Goal: Task Accomplishment & Management: Complete application form

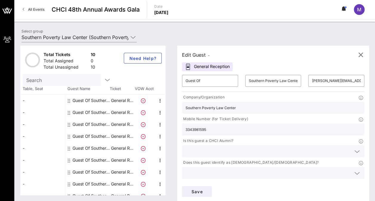
click at [354, 148] on icon at bounding box center [356, 151] width 5 height 7
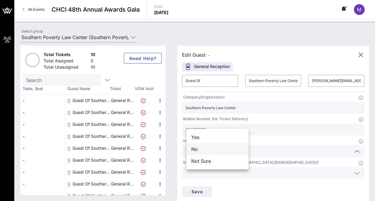
click at [215, 146] on div "No" at bounding box center [217, 149] width 62 height 12
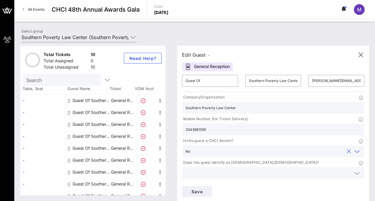
click at [354, 170] on icon at bounding box center [356, 173] width 5 height 7
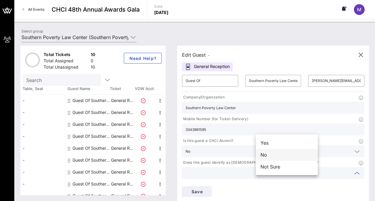
click at [289, 154] on div "No" at bounding box center [287, 155] width 62 height 12
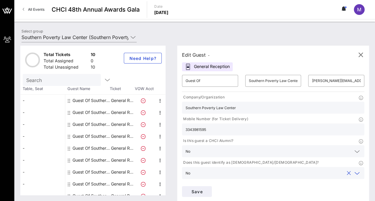
click at [354, 192] on icon at bounding box center [356, 195] width 5 height 7
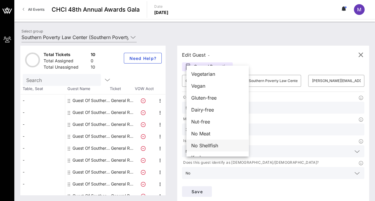
scroll to position [10, 0]
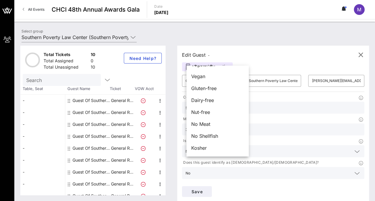
click at [260, 181] on div "Edit Guest - General Reception ​ Guest Of ​ Southern Poverty Law Center ​ [PERS…" at bounding box center [270, 120] width 198 height 149
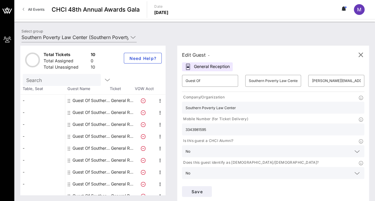
drag, startPoint x: 287, startPoint y: 161, endPoint x: 197, endPoint y: 106, distance: 105.6
click at [199, 103] on div "Southern Poverty Law Center" at bounding box center [273, 108] width 175 height 12
drag, startPoint x: 190, startPoint y: 108, endPoint x: 248, endPoint y: 107, distance: 57.9
click at [248, 107] on div "Southern Poverty Law Center" at bounding box center [273, 108] width 182 height 12
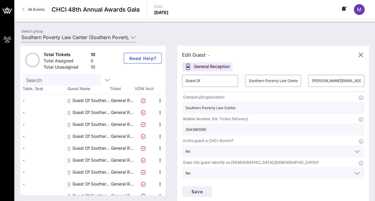
drag, startPoint x: 248, startPoint y: 107, endPoint x: 170, endPoint y: 107, distance: 77.6
click at [170, 107] on div "Total Tickets 10 Total Assigned 0 Total Unassigned 10 Need Help? Search Table, …" at bounding box center [194, 120] width 349 height 149
drag, startPoint x: 230, startPoint y: 108, endPoint x: 206, endPoint y: 107, distance: 24.2
click at [206, 107] on input "Southern Poverty Law Center" at bounding box center [273, 108] width 175 height 8
drag, startPoint x: 206, startPoint y: 107, endPoint x: 231, endPoint y: 107, distance: 25.1
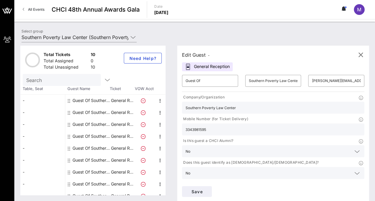
click at [231, 107] on div "Southern Poverty Law Center" at bounding box center [273, 108] width 182 height 12
drag, startPoint x: 241, startPoint y: 108, endPoint x: 164, endPoint y: 104, distance: 76.8
click at [164, 104] on div "Total Tickets 10 Total Assigned 0 Total Unassigned 10 Need Help? Search Table, …" at bounding box center [194, 120] width 349 height 149
paste input "Southern Poverty Law Center"
type input "Southern Poverty Law Center"
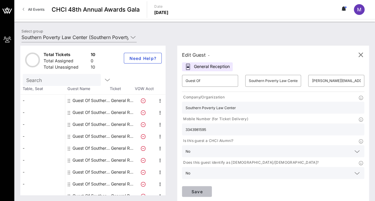
click at [207, 189] on span "Save" at bounding box center [197, 191] width 20 height 5
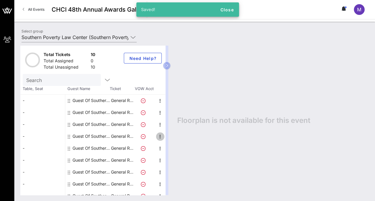
click at [160, 137] on icon "button" at bounding box center [160, 136] width 7 height 7
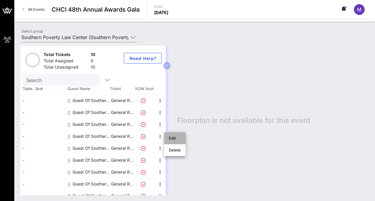
click at [177, 140] on div "Edit" at bounding box center [175, 138] width 12 height 5
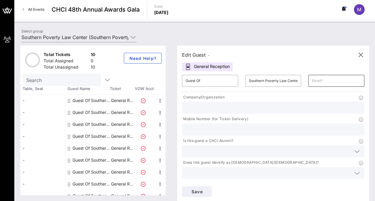
click at [312, 83] on input "text" at bounding box center [336, 81] width 49 height 10
type input "[PERSON_NAME][EMAIL_ADDRESS][PERSON_NAME][DOMAIN_NAME]"
click at [224, 109] on input "text" at bounding box center [273, 108] width 175 height 8
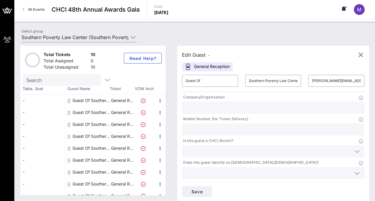
type input "Southern Poverty Law Center"
drag, startPoint x: 289, startPoint y: 115, endPoint x: 243, endPoint y: 112, distance: 46.4
click at [243, 112] on div "Company/Organization Southern Poverty Law Center Mobile Number (for Ticket Deli…" at bounding box center [272, 138] width 189 height 90
click at [270, 126] on input "771-" at bounding box center [273, 130] width 175 height 8
type input "771--216-0287"
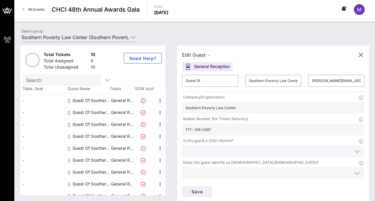
click at [354, 148] on icon at bounding box center [356, 151] width 5 height 7
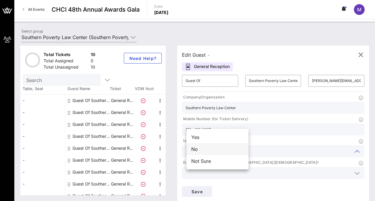
click at [227, 148] on div "No" at bounding box center [217, 149] width 62 height 12
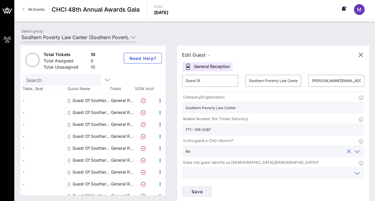
click at [289, 169] on input "text" at bounding box center [269, 173] width 166 height 8
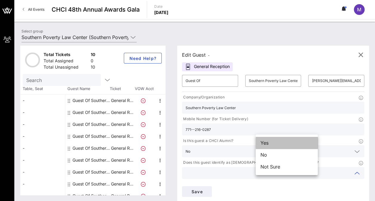
click at [284, 143] on div "Yes" at bounding box center [287, 143] width 62 height 12
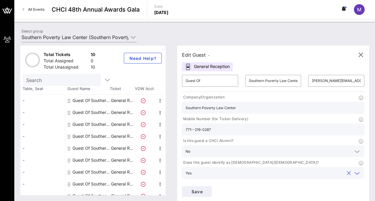
click at [354, 192] on icon at bounding box center [356, 195] width 5 height 7
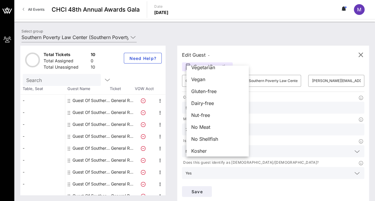
scroll to position [10, 0]
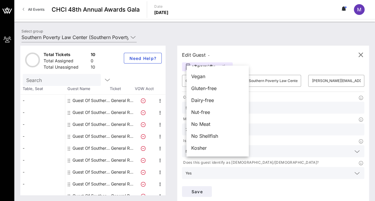
click at [245, 180] on div "Edit Guest - General Reception ​ Guest Of ​ Southern Poverty Law Center ​ [PERS…" at bounding box center [270, 120] width 198 height 149
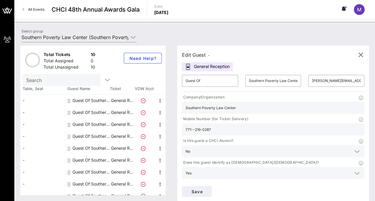
paste input "Southern Poverty Law Center"
type input "Southern Poverty Law Center"
click at [266, 126] on input "771--216-0287" at bounding box center [273, 130] width 175 height 8
type input "[PHONE_NUMBER]"
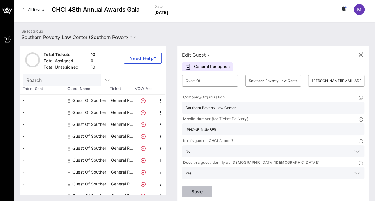
click at [207, 189] on span "Save" at bounding box center [197, 191] width 20 height 5
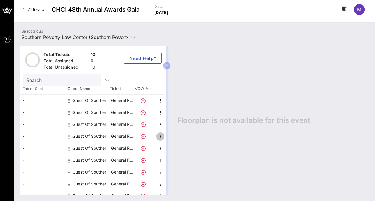
click at [161, 138] on icon "button" at bounding box center [160, 136] width 7 height 7
click at [173, 137] on div "Edit" at bounding box center [175, 138] width 12 height 5
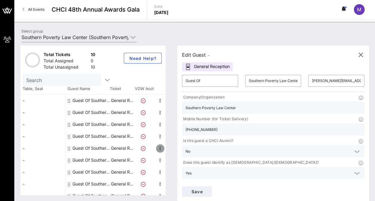
click at [159, 148] on icon "button" at bounding box center [160, 148] width 7 height 7
click at [168, 149] on div "Edit" at bounding box center [174, 150] width 21 height 12
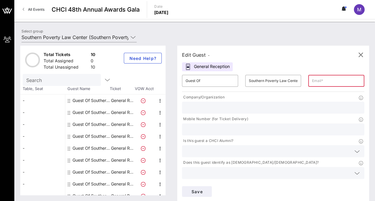
click at [312, 81] on input "text" at bounding box center [336, 81] width 49 height 10
drag, startPoint x: 293, startPoint y: 77, endPoint x: 280, endPoint y: 80, distance: 12.9
click at [308, 80] on div "​ lily." at bounding box center [336, 81] width 56 height 12
paste input "[EMAIL_ADDRESS][DOMAIN_NAME]"
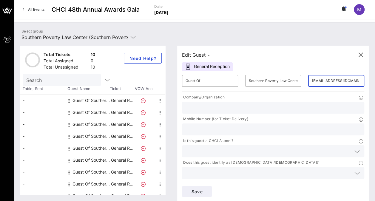
scroll to position [0, 9]
type input "[EMAIL_ADDRESS][DOMAIN_NAME]"
paste input "3342618305"
type input "3342618305"
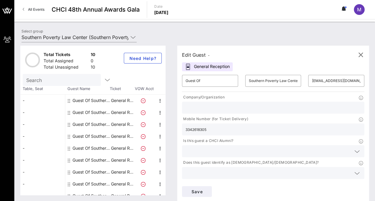
click at [233, 109] on input "text" at bounding box center [273, 108] width 175 height 8
type input "Southern Poverty Law Center"
click at [354, 148] on icon at bounding box center [356, 151] width 5 height 7
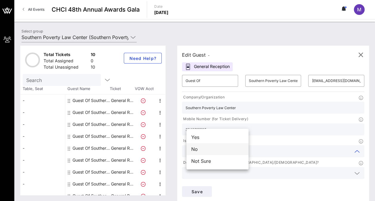
click at [214, 148] on div "No" at bounding box center [217, 149] width 62 height 12
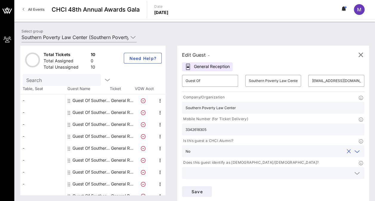
click at [287, 169] on input "text" at bounding box center [269, 173] width 166 height 8
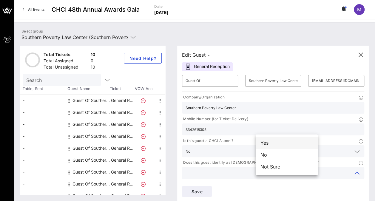
click at [284, 144] on div "Yes" at bounding box center [287, 143] width 62 height 12
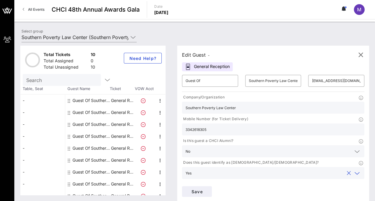
type input "S"
type input "SPLC"
click at [207, 189] on span "Save" at bounding box center [197, 191] width 20 height 5
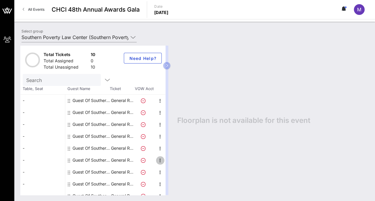
click at [160, 162] on icon "button" at bounding box center [160, 160] width 7 height 7
click at [176, 163] on div "Edit" at bounding box center [175, 162] width 12 height 5
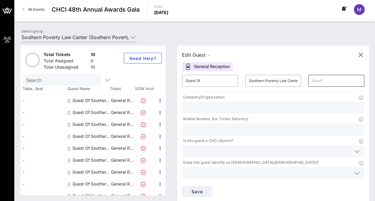
click at [312, 83] on input "text" at bounding box center [336, 81] width 49 height 10
paste input "[EMAIL_ADDRESS][DOMAIN_NAME]"
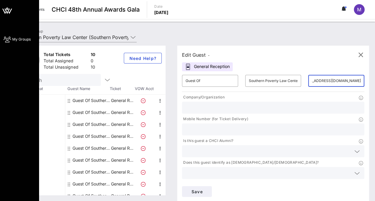
type input "[EMAIL_ADDRESS][DOMAIN_NAME]"
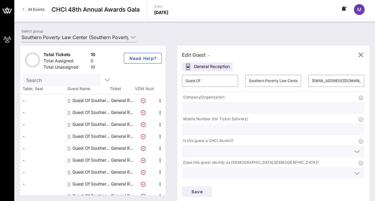
paste input "352.782.6175"
type input "352.782.6175"
click at [225, 110] on input "text" at bounding box center [273, 108] width 175 height 8
type input "Southern Poverty Law Center"
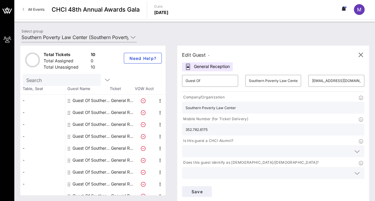
type input "SPLC"
click at [354, 148] on icon at bounding box center [356, 151] width 5 height 7
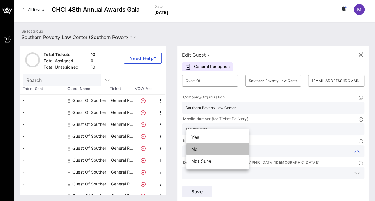
click at [223, 148] on div "No" at bounding box center [217, 149] width 62 height 12
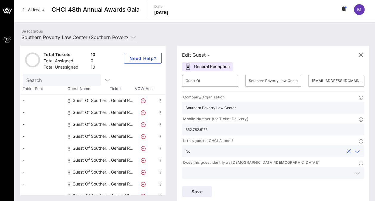
click at [270, 169] on input "text" at bounding box center [269, 173] width 166 height 8
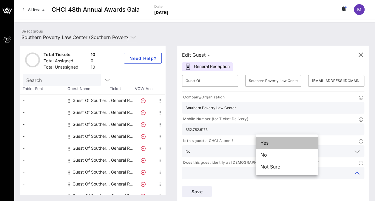
click at [272, 143] on div "Yes" at bounding box center [287, 143] width 62 height 12
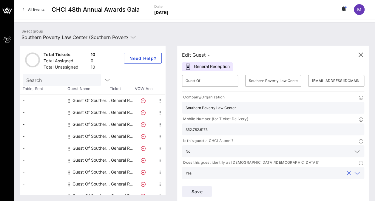
click at [225, 191] on input "text" at bounding box center [269, 195] width 166 height 8
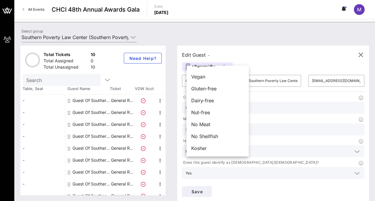
scroll to position [10, 0]
click at [351, 183] on div "Save" at bounding box center [272, 192] width 189 height 18
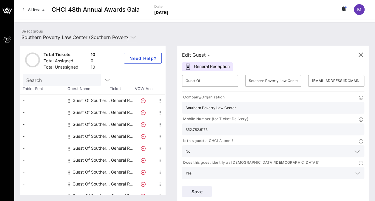
click at [340, 183] on div "Save" at bounding box center [272, 192] width 189 height 18
click at [207, 189] on span "Save" at bounding box center [197, 191] width 20 height 5
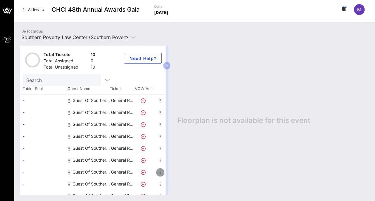
click at [158, 173] on icon "button" at bounding box center [160, 172] width 7 height 7
click at [164, 174] on div "Edit" at bounding box center [174, 174] width 21 height 12
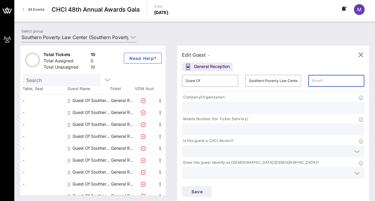
click at [312, 82] on input "text" at bounding box center [336, 81] width 49 height 10
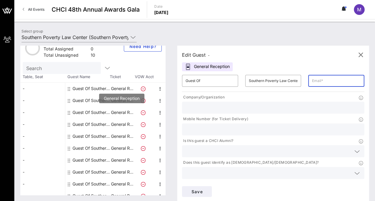
scroll to position [18, 0]
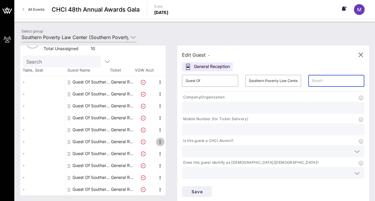
click at [159, 143] on icon "button" at bounding box center [160, 141] width 7 height 7
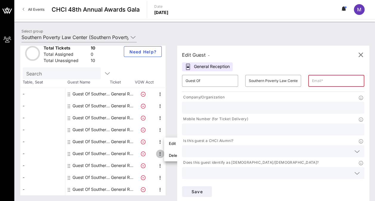
scroll to position [0, 0]
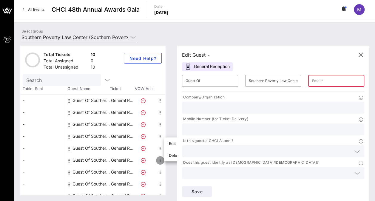
click at [161, 161] on icon "button" at bounding box center [160, 160] width 7 height 7
click at [160, 172] on icon "button" at bounding box center [160, 172] width 7 height 7
click at [159, 184] on icon "button" at bounding box center [160, 184] width 7 height 7
click at [159, 101] on icon "button" at bounding box center [160, 100] width 7 height 7
click at [160, 161] on icon "button" at bounding box center [160, 160] width 7 height 7
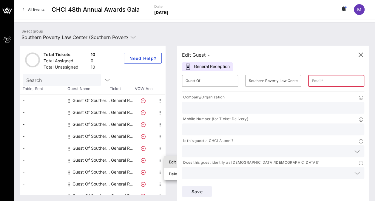
click at [174, 163] on div "Edit" at bounding box center [175, 162] width 12 height 5
type input "[EMAIL_ADDRESS][DOMAIN_NAME]"
type input "Southern Poverty Law Center"
type input "352.782.6175"
type input "SPLC"
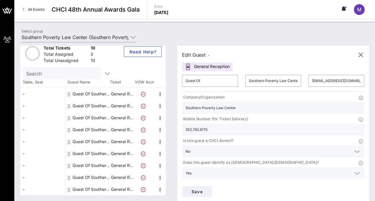
scroll to position [18, 0]
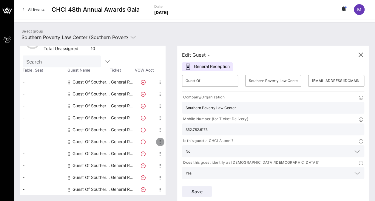
click at [158, 143] on icon "button" at bounding box center [160, 141] width 7 height 7
click at [175, 143] on div "Edit" at bounding box center [175, 143] width 12 height 5
click at [162, 155] on icon "button" at bounding box center [160, 153] width 7 height 7
click at [168, 154] on div "Edit" at bounding box center [174, 155] width 21 height 12
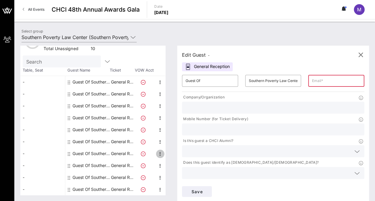
click at [161, 154] on icon "button" at bounding box center [160, 153] width 7 height 7
click at [167, 155] on div "Edit" at bounding box center [174, 155] width 21 height 12
click at [312, 82] on input "text" at bounding box center [336, 81] width 49 height 10
paste input "[PERSON_NAME][EMAIL_ADDRESS][PERSON_NAME][DOMAIN_NAME]"
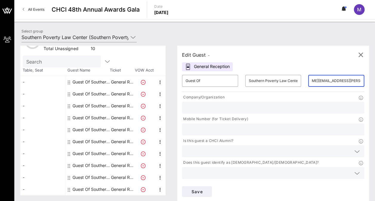
type input "[PERSON_NAME][EMAIL_ADDRESS][PERSON_NAME][DOMAIN_NAME]"
click at [291, 126] on input "text" at bounding box center [273, 130] width 175 height 8
paste input "[PHONE_NUMBER]"
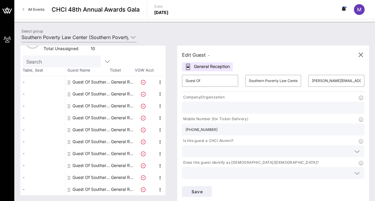
type input "[PHONE_NUMBER]"
click at [236, 111] on div at bounding box center [273, 108] width 175 height 12
click at [227, 107] on input "text" at bounding box center [273, 108] width 175 height 8
type input "Southern Poverty Law Center"
click at [201, 147] on input "text" at bounding box center [269, 151] width 166 height 8
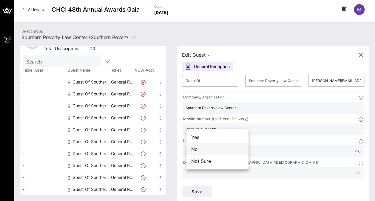
click at [203, 148] on div "No" at bounding box center [217, 149] width 62 height 12
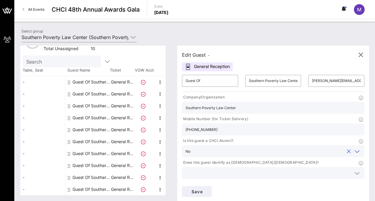
click at [285, 167] on div at bounding box center [273, 173] width 175 height 12
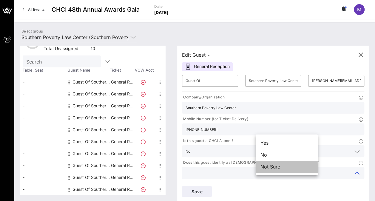
click at [272, 164] on div "Not Sure" at bounding box center [287, 167] width 62 height 12
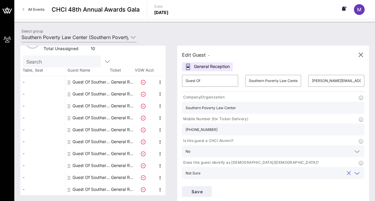
click at [212, 191] on input "text" at bounding box center [269, 195] width 166 height 8
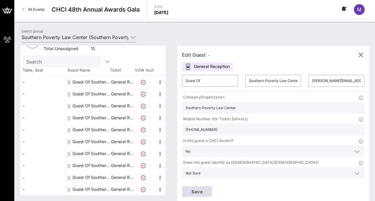
type input "SPLC"
click at [207, 189] on span "Save" at bounding box center [197, 191] width 20 height 5
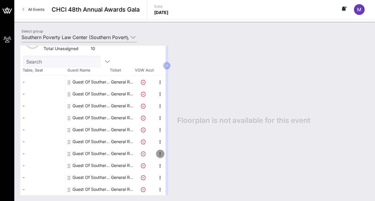
click at [159, 153] on icon "button" at bounding box center [160, 153] width 7 height 7
click at [169, 155] on div "Edit" at bounding box center [175, 155] width 12 height 5
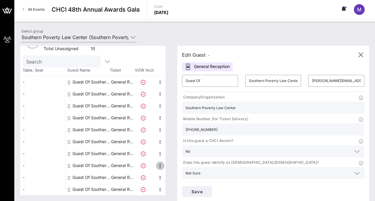
click at [159, 165] on icon "button" at bounding box center [160, 165] width 7 height 7
click at [171, 168] on div "Edit" at bounding box center [175, 167] width 12 height 5
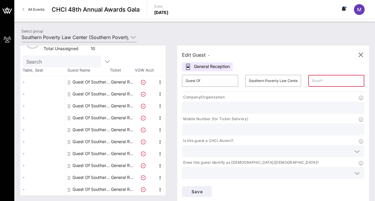
click at [312, 82] on input "text" at bounding box center [336, 81] width 49 height 10
paste input "[PERSON_NAME][EMAIL_ADDRESS][PERSON_NAME][DOMAIN_NAME]"
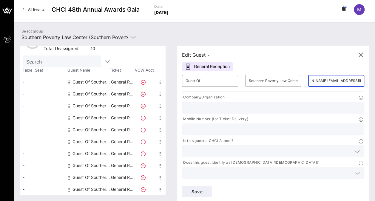
type input "[PERSON_NAME][EMAIL_ADDRESS][PERSON_NAME][DOMAIN_NAME]"
click at [227, 107] on input "text" at bounding box center [273, 108] width 175 height 8
type input "Southern Poverty Law Center"
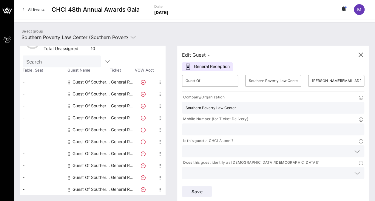
click at [267, 126] on input "text" at bounding box center [273, 130] width 175 height 8
paste input "[PHONE_NUMBER]"
type input "[PHONE_NUMBER]"
click at [227, 147] on input "text" at bounding box center [269, 151] width 166 height 8
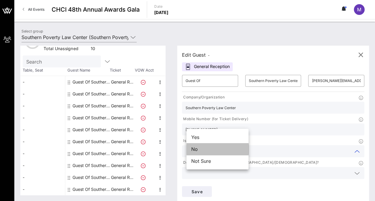
click at [206, 149] on div "No" at bounding box center [217, 149] width 62 height 12
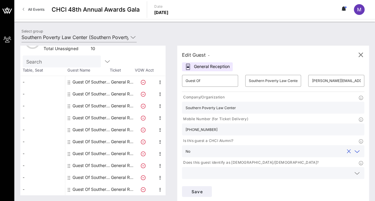
click at [282, 169] on input "text" at bounding box center [269, 173] width 166 height 8
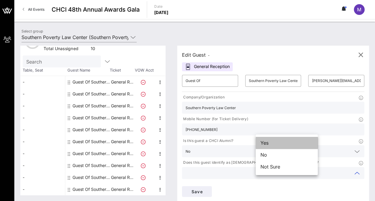
click at [271, 143] on div "Yes" at bounding box center [287, 143] width 62 height 12
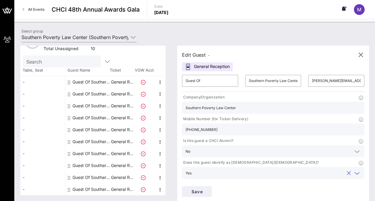
click at [227, 191] on input "text" at bounding box center [269, 195] width 166 height 8
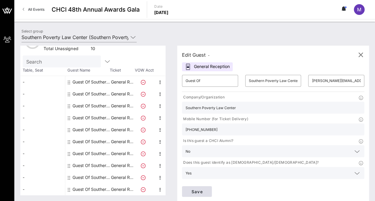
type input "SPLC"
click at [207, 189] on span "Save" at bounding box center [197, 191] width 20 height 5
